Goal: Task Accomplishment & Management: Use online tool/utility

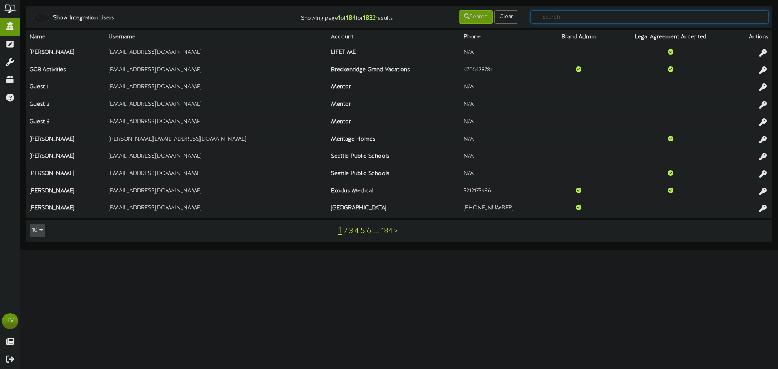
click at [583, 16] on input "text" at bounding box center [650, 17] width 238 height 14
type input "m"
type input "gentry"
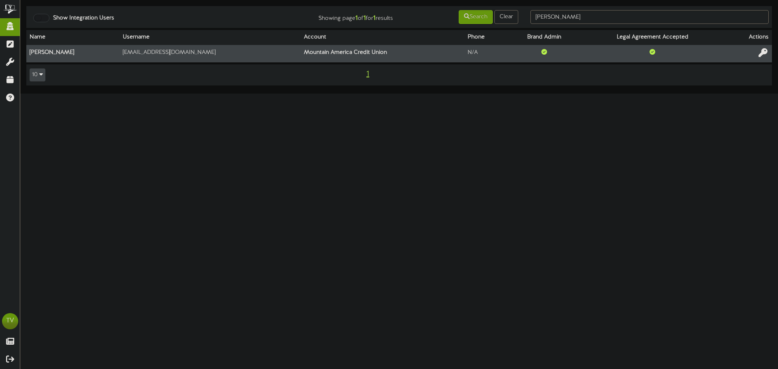
click at [763, 52] on icon at bounding box center [763, 52] width 9 height 9
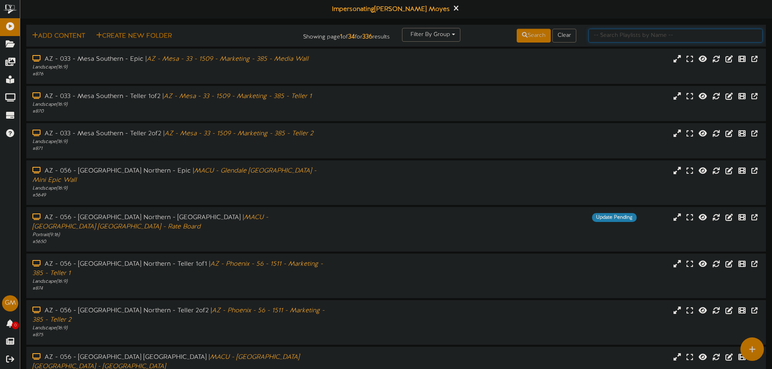
click at [600, 33] on input "text" at bounding box center [676, 36] width 174 height 14
type input "[PERSON_NAME]"
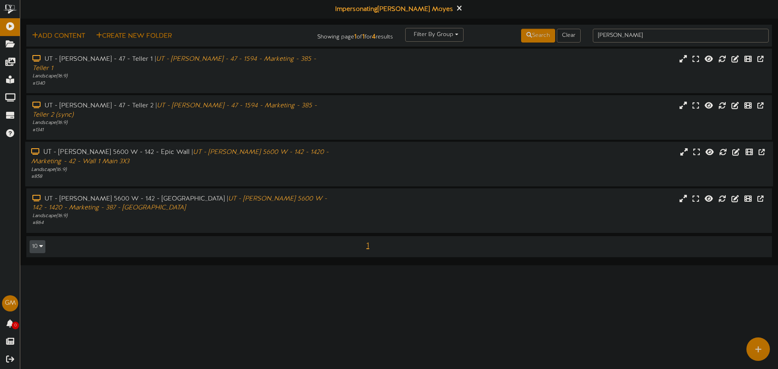
click at [165, 148] on div "UT - [PERSON_NAME] 5600 W - 142 - Epic Wall | UT - [PERSON_NAME] 5600 W - 142 -…" at bounding box center [181, 157] width 300 height 19
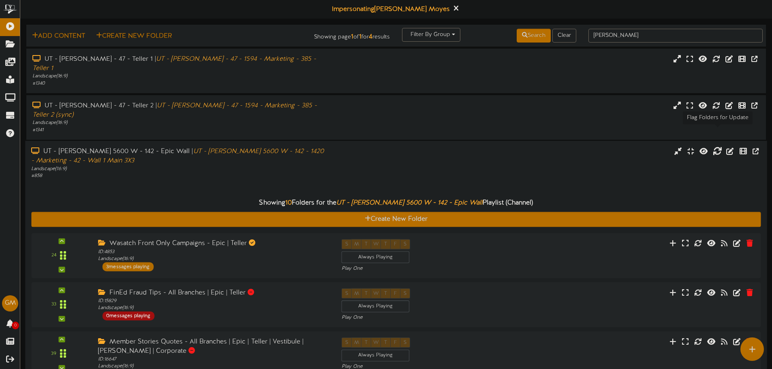
click at [717, 146] on icon at bounding box center [717, 150] width 9 height 9
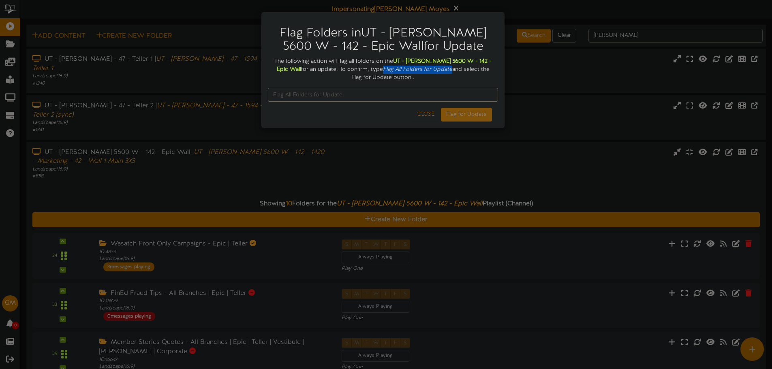
drag, startPoint x: 372, startPoint y: 71, endPoint x: 439, endPoint y: 71, distance: 67.7
click at [439, 71] on icon "Flag All Folders for Update" at bounding box center [417, 69] width 69 height 6
copy icon "Flag All Folders for Update"
paste input "Flag All Folders for Update"
type input "Flag All Folders for Update"
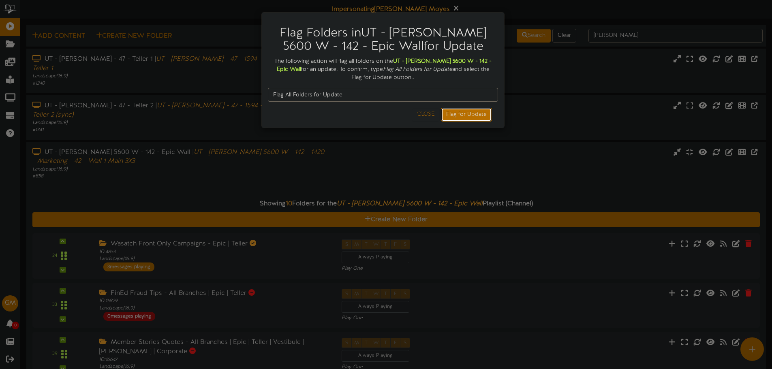
click at [458, 111] on button "Flag for Update" at bounding box center [466, 115] width 51 height 14
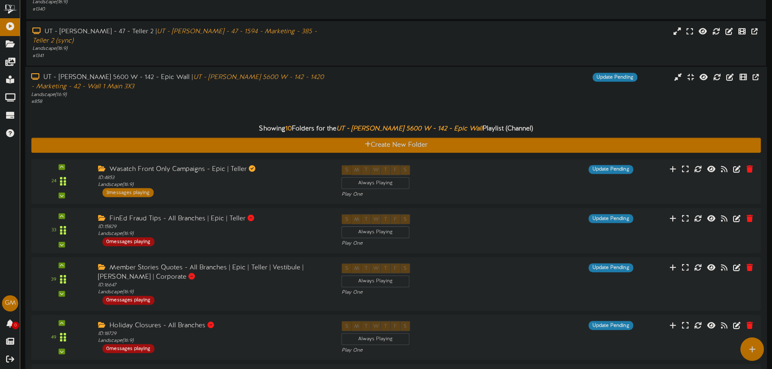
scroll to position [51, 0]
